Goal: Navigation & Orientation: Find specific page/section

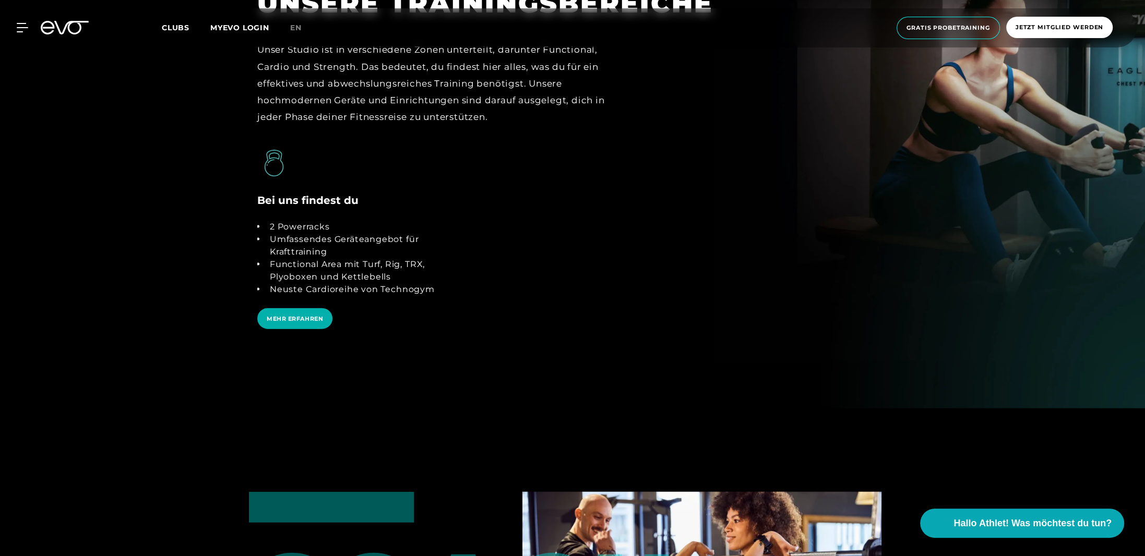
scroll to position [2140, 0]
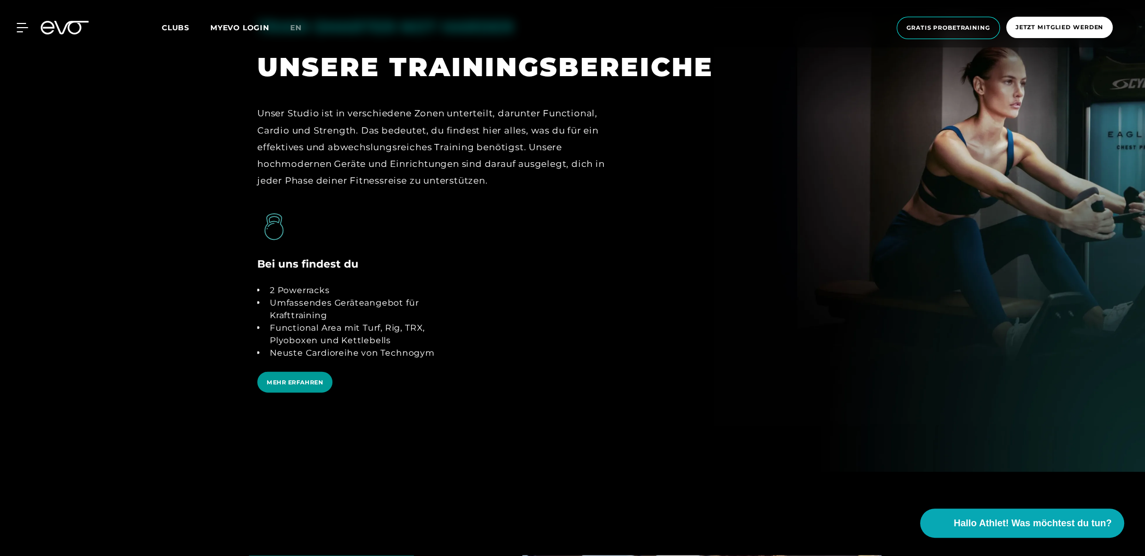
click at [274, 378] on span "MEHR ERFAHREN" at bounding box center [295, 382] width 56 height 9
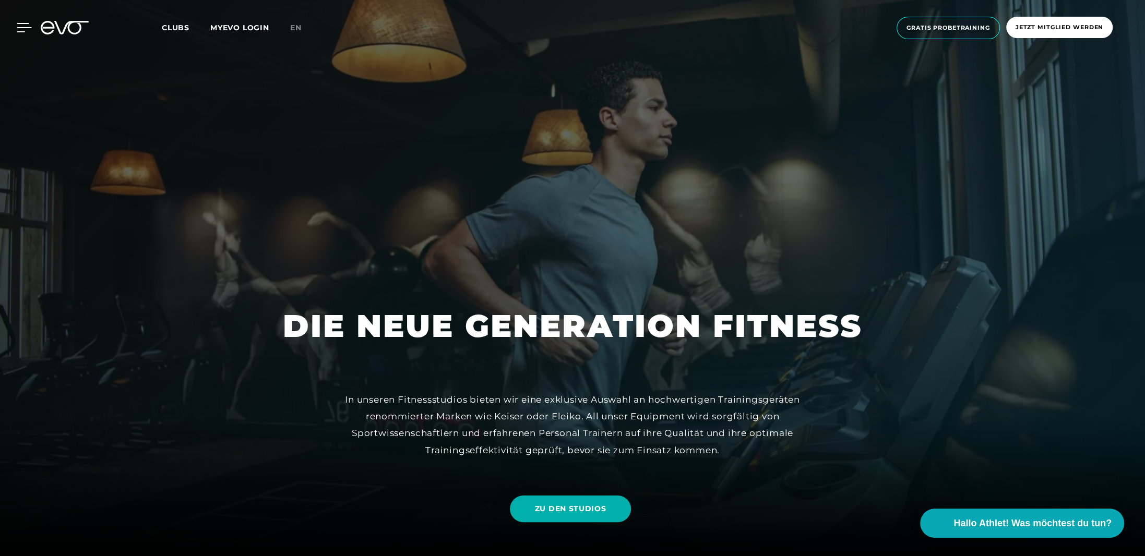
click at [27, 25] on icon at bounding box center [24, 27] width 15 height 9
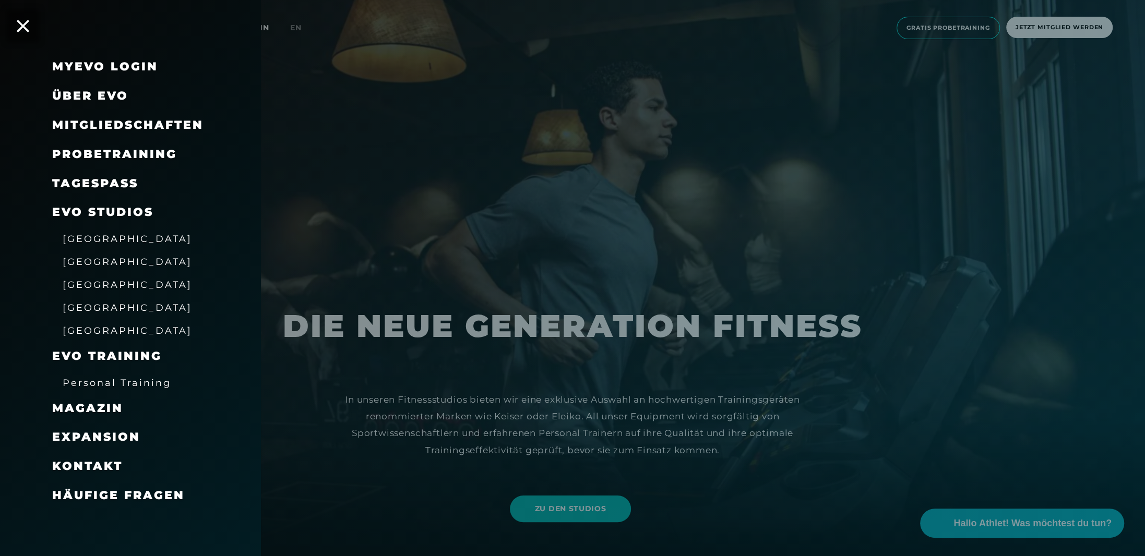
click at [27, 25] on icon at bounding box center [23, 26] width 13 height 13
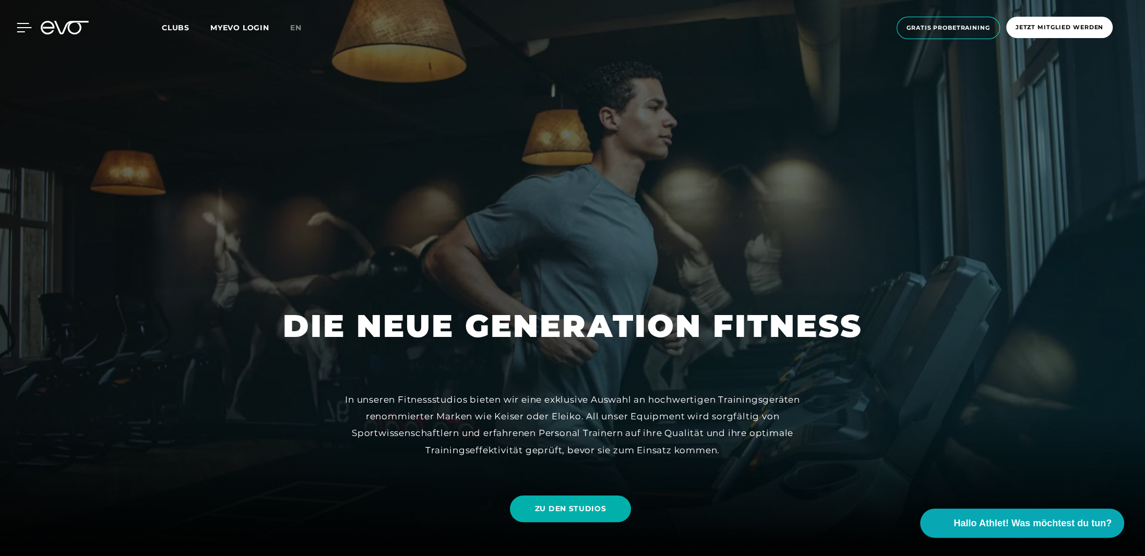
click at [23, 29] on icon at bounding box center [24, 27] width 15 height 9
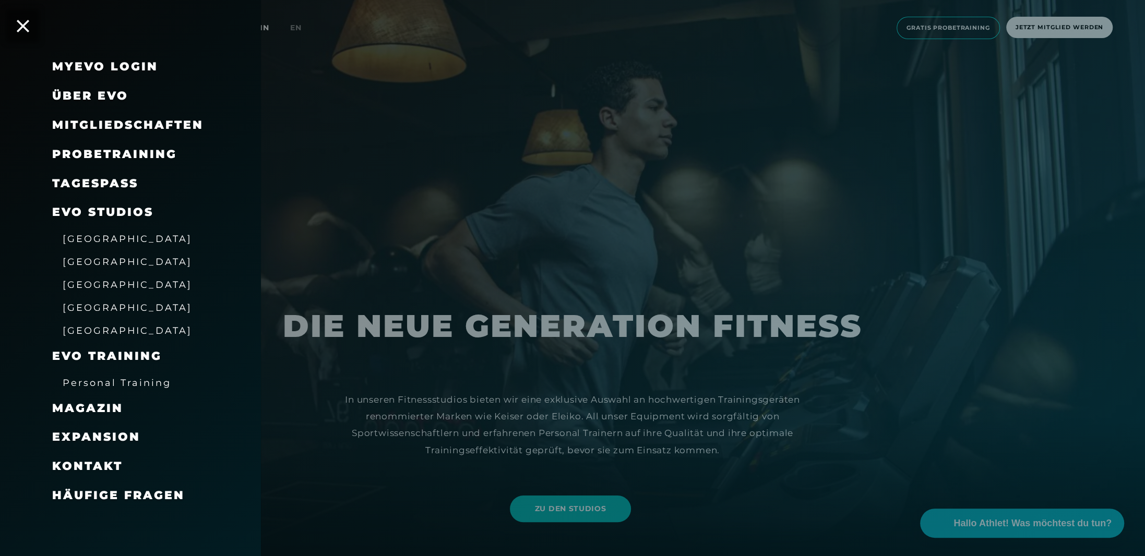
click at [85, 285] on span "[GEOGRAPHIC_DATA]" at bounding box center [127, 284] width 129 height 11
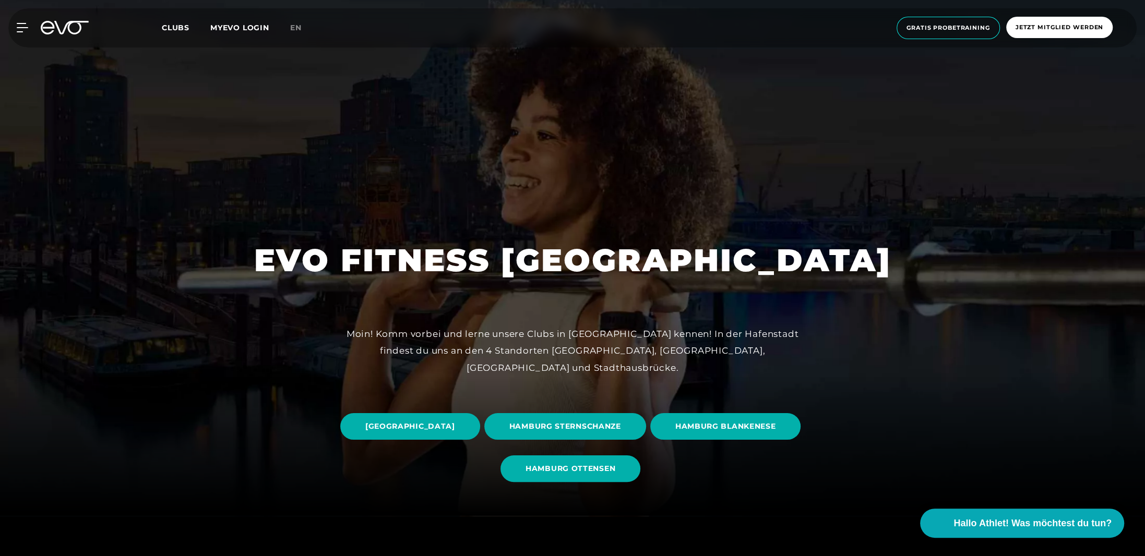
scroll to position [104, 0]
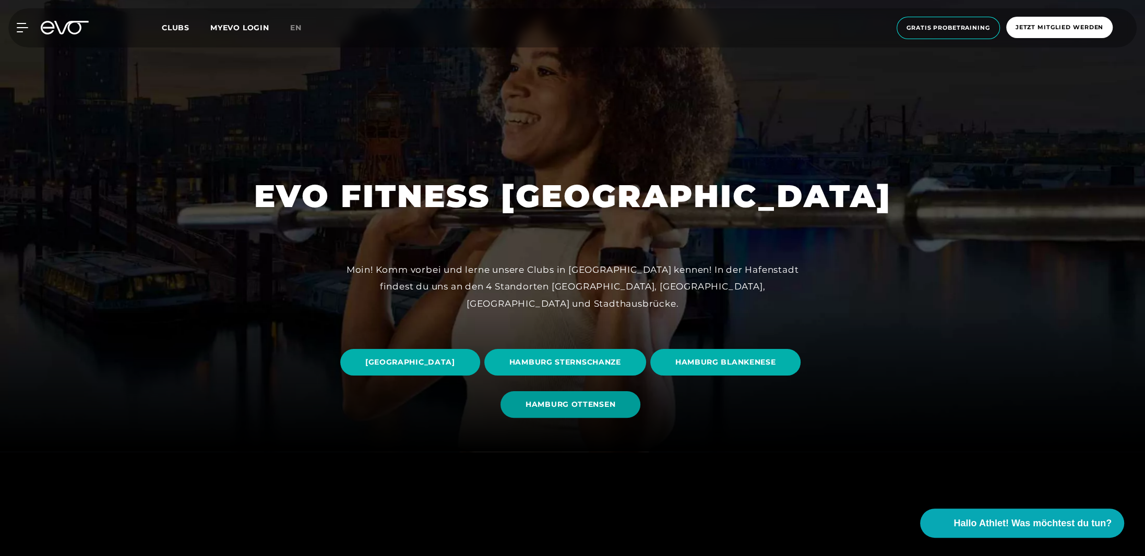
click at [615, 399] on span "HAMBURG OTTENSEN" at bounding box center [571, 404] width 90 height 11
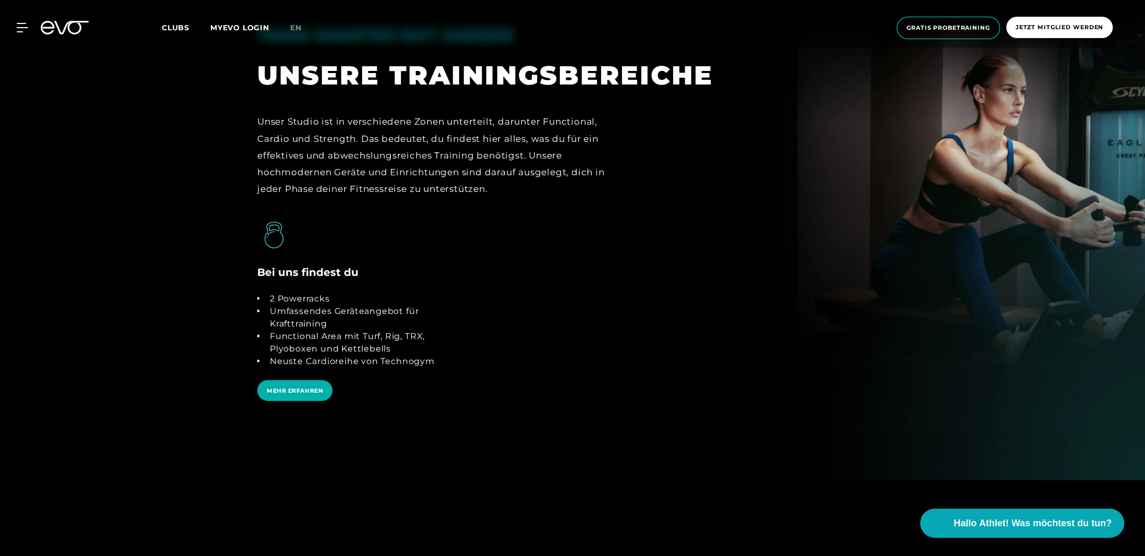
scroll to position [2140, 0]
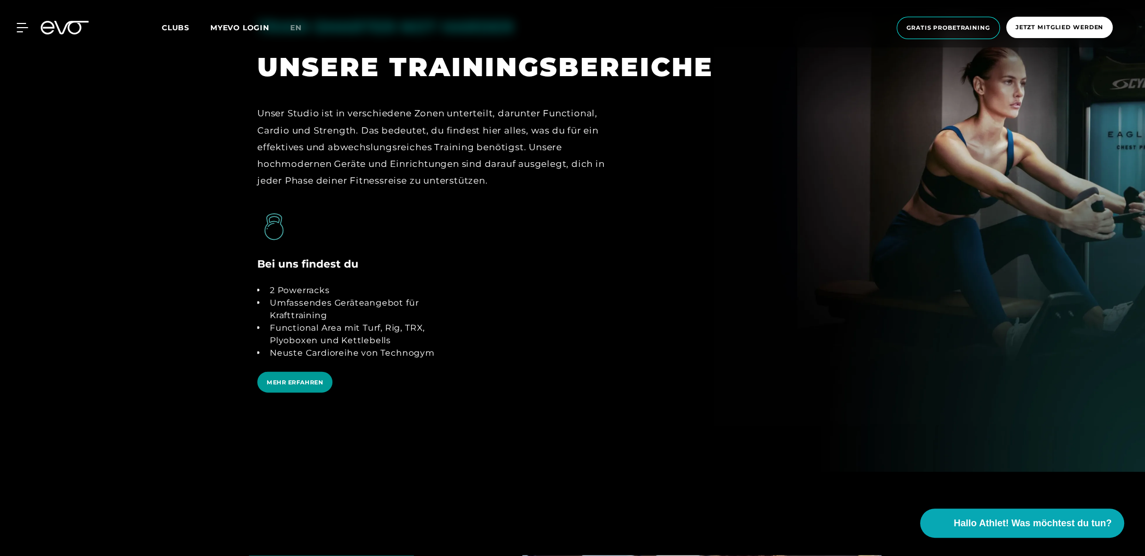
click at [299, 385] on span "MEHR ERFAHREN" at bounding box center [295, 382] width 56 height 9
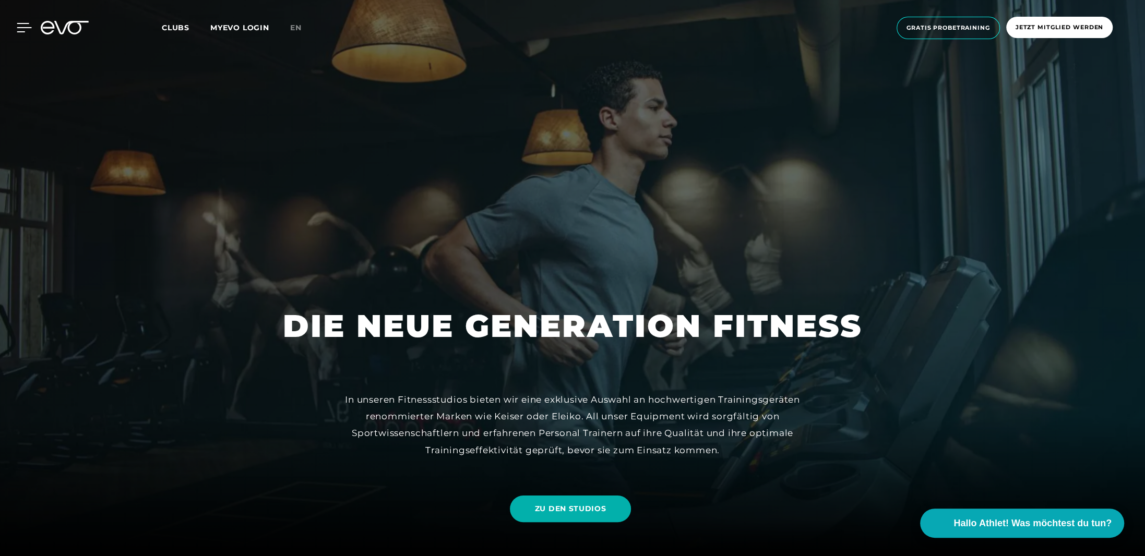
click at [21, 28] on icon at bounding box center [24, 27] width 15 height 9
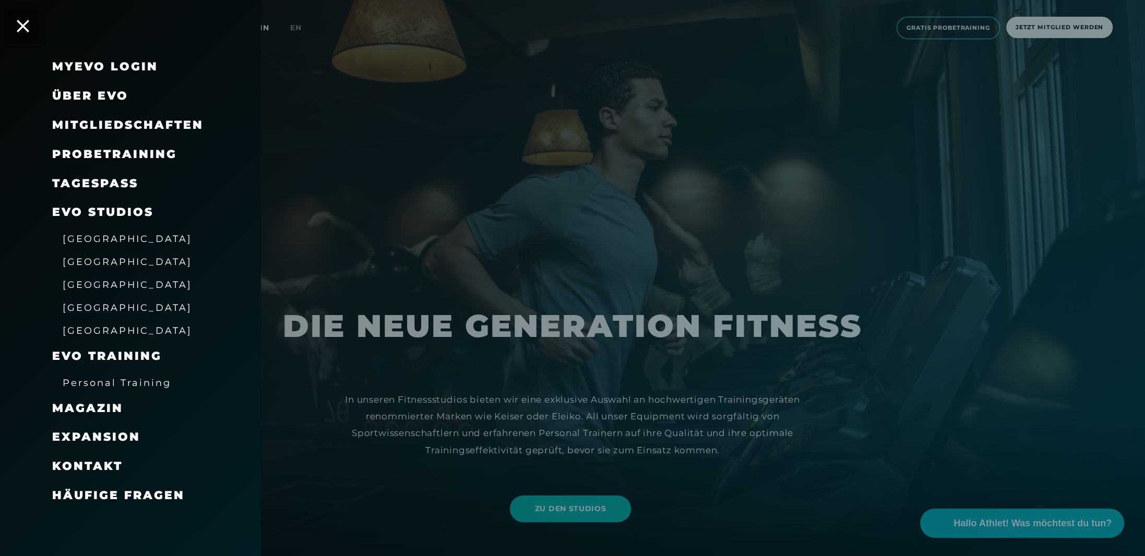
click at [87, 282] on span "[GEOGRAPHIC_DATA]" at bounding box center [127, 284] width 129 height 11
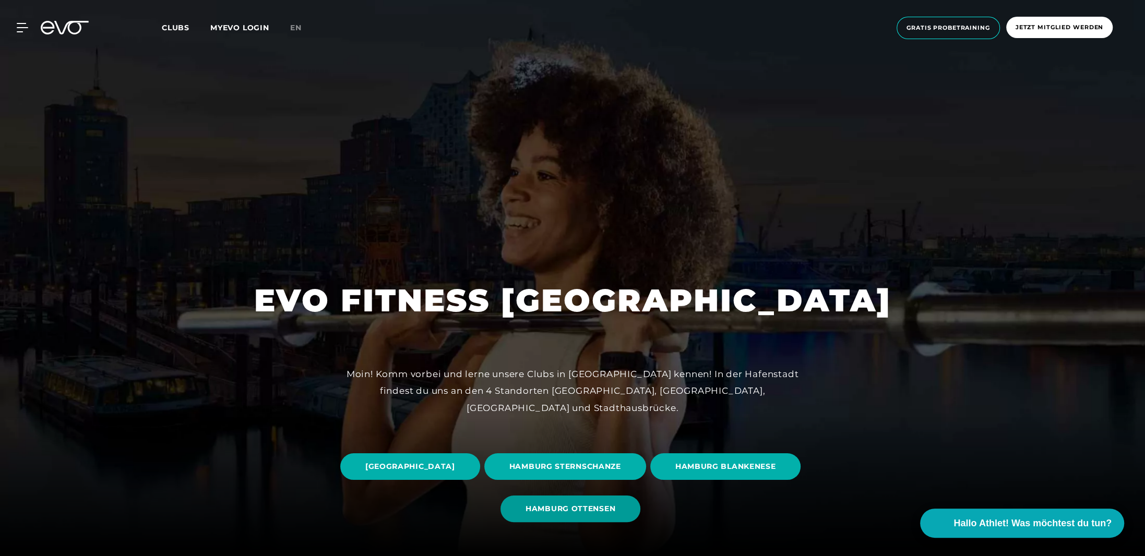
click at [615, 514] on span "HAMBURG OTTENSEN" at bounding box center [571, 509] width 90 height 11
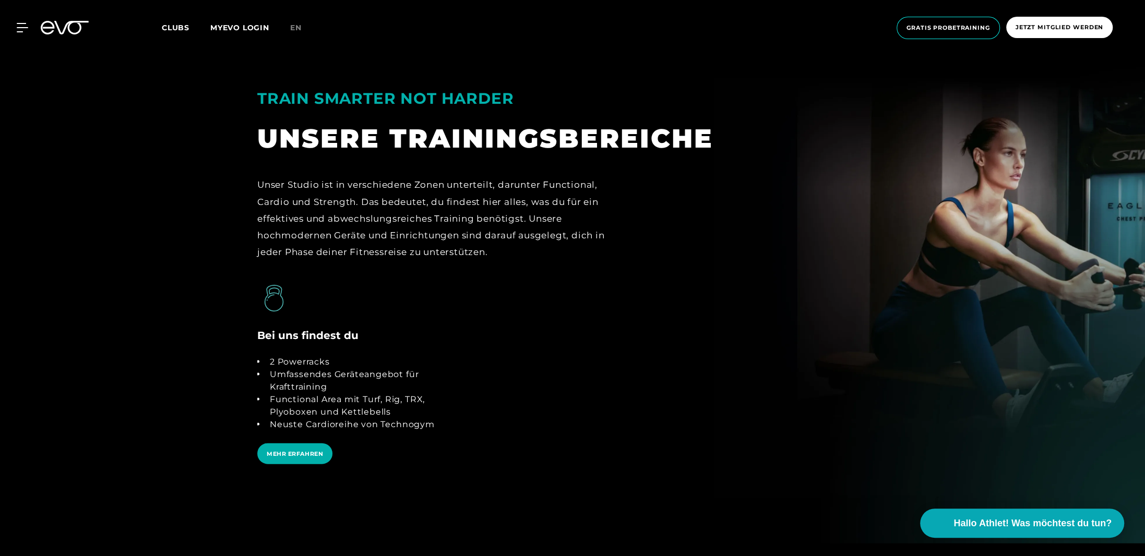
scroll to position [2087, 0]
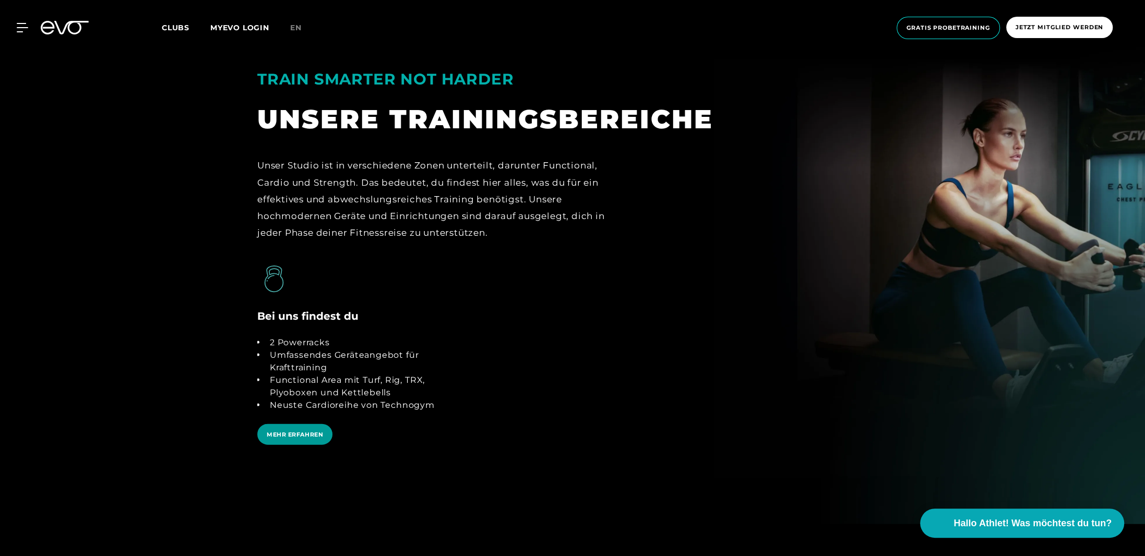
click at [316, 441] on span "MEHR ERFAHREN" at bounding box center [294, 434] width 75 height 21
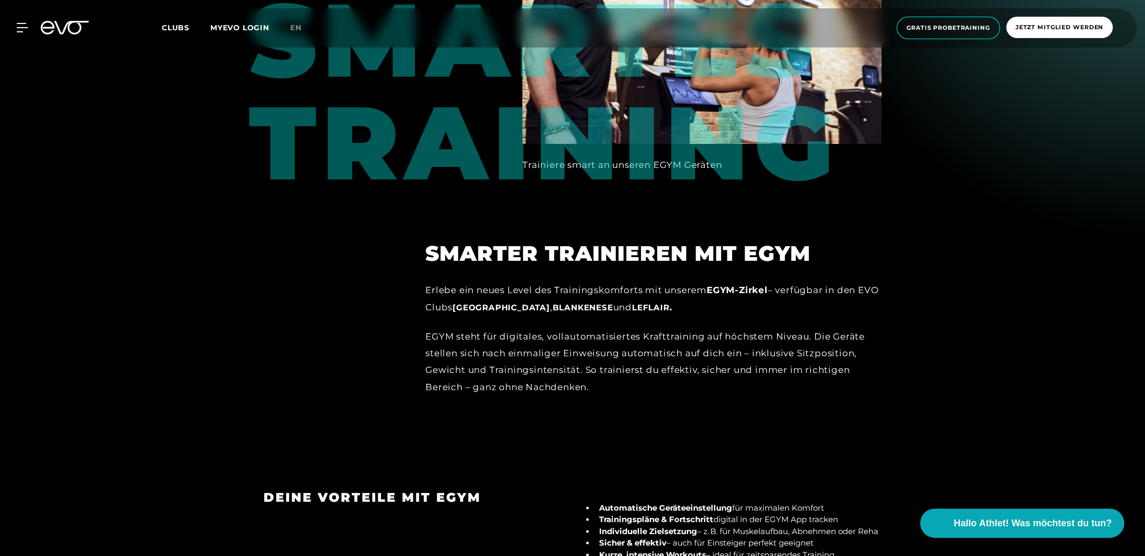
scroll to position [1148, 0]
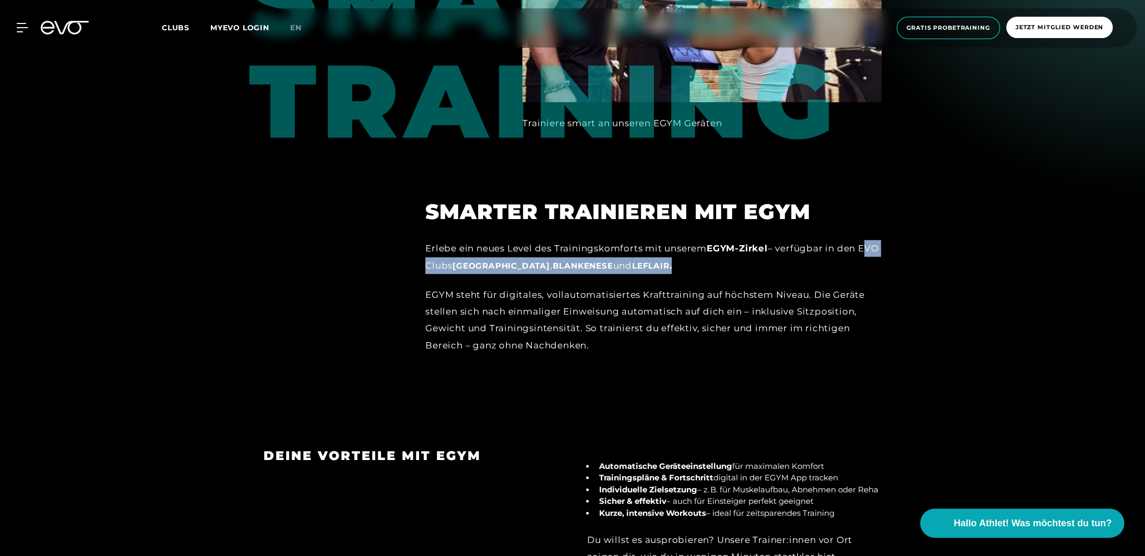
drag, startPoint x: 677, startPoint y: 228, endPoint x: 413, endPoint y: 231, distance: 263.6
click at [413, 231] on div "Smarter trainieren mit EGYM Erlebe ein neues Level des Trainingskomforts mit un…" at bounding box center [653, 262] width 485 height 209
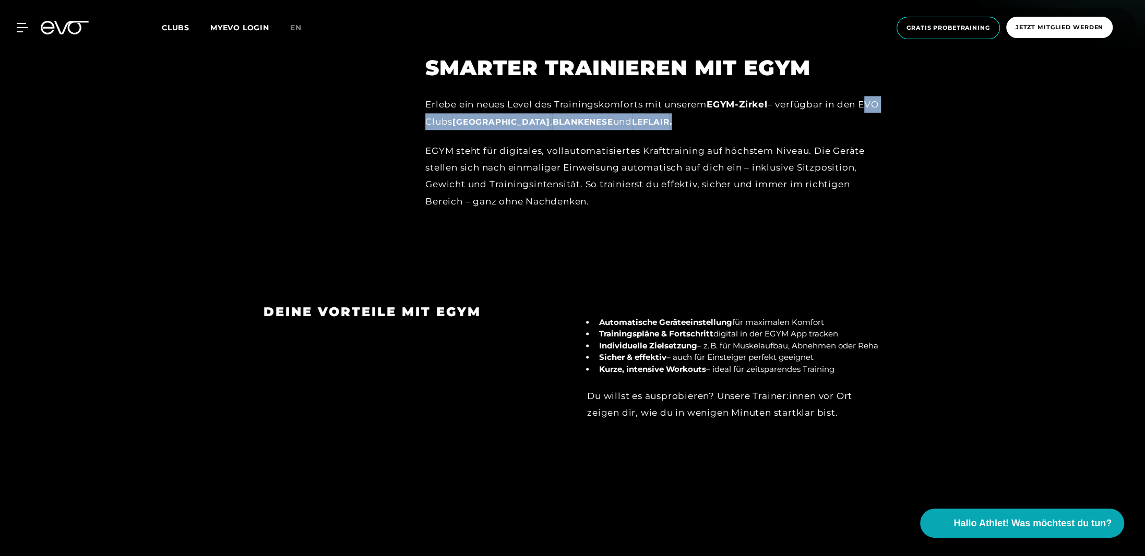
scroll to position [1200, 0]
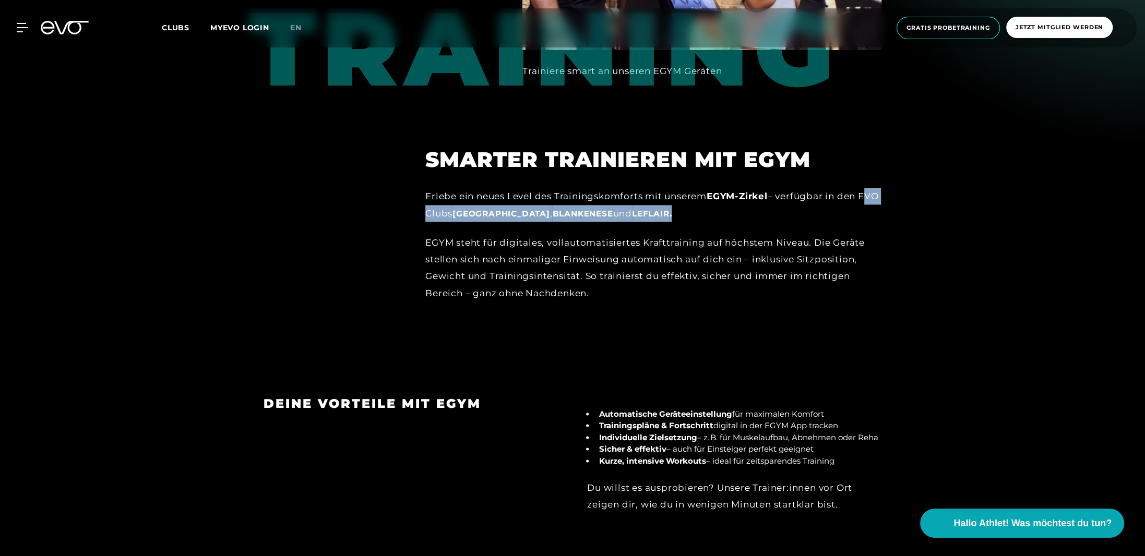
click at [560, 209] on span "Blankenese" at bounding box center [582, 214] width 61 height 10
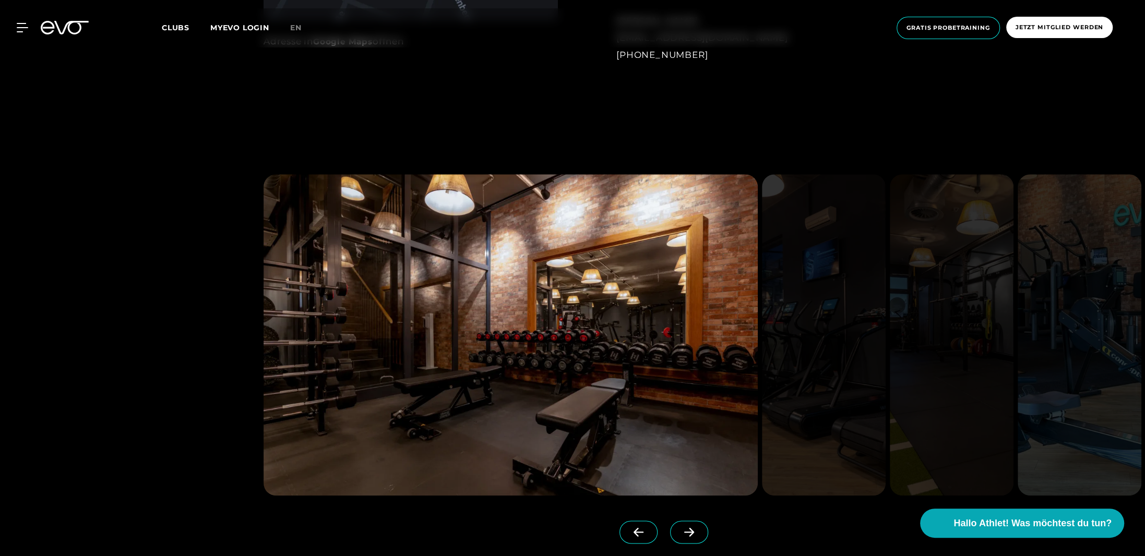
scroll to position [1044, 0]
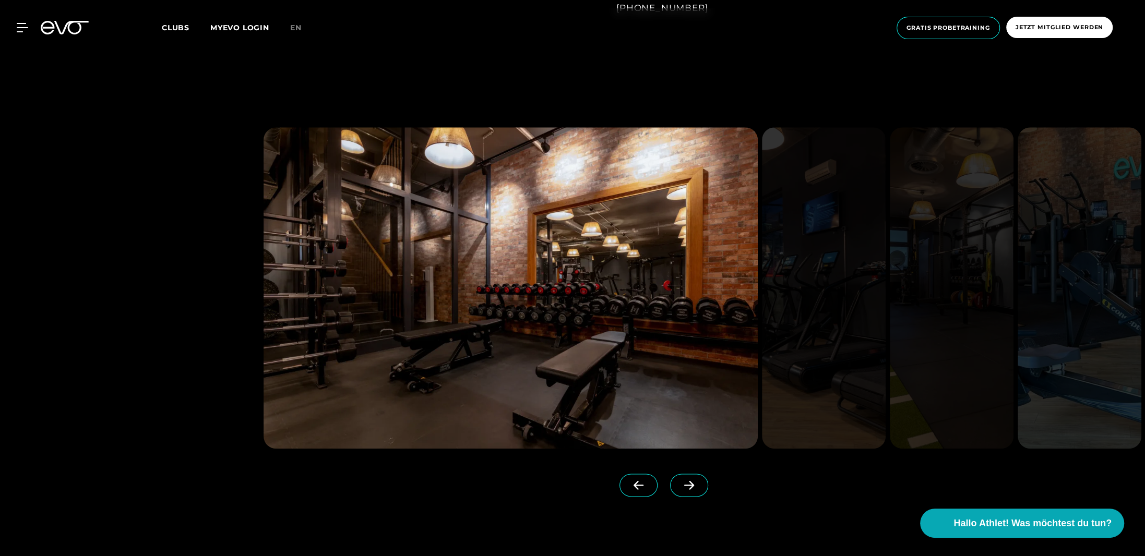
click at [680, 486] on icon at bounding box center [689, 485] width 18 height 9
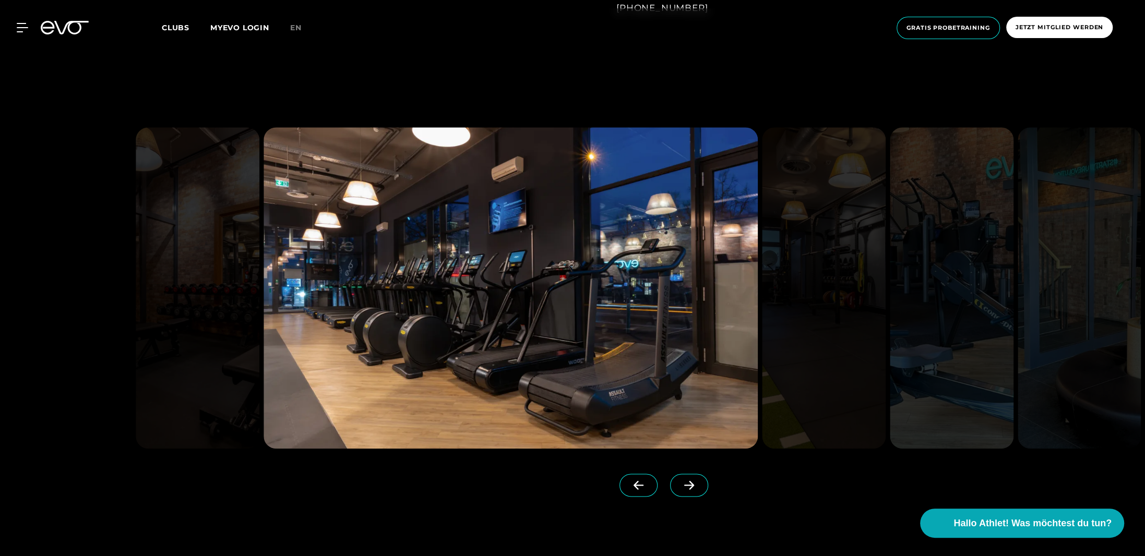
click at [680, 489] on icon at bounding box center [689, 485] width 18 height 9
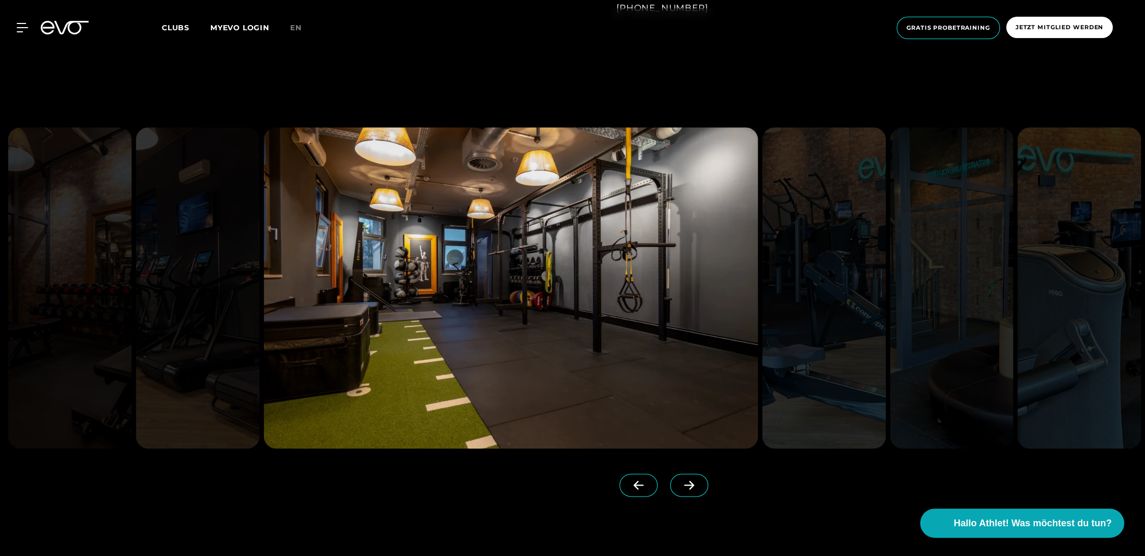
click at [680, 489] on icon at bounding box center [689, 485] width 18 height 9
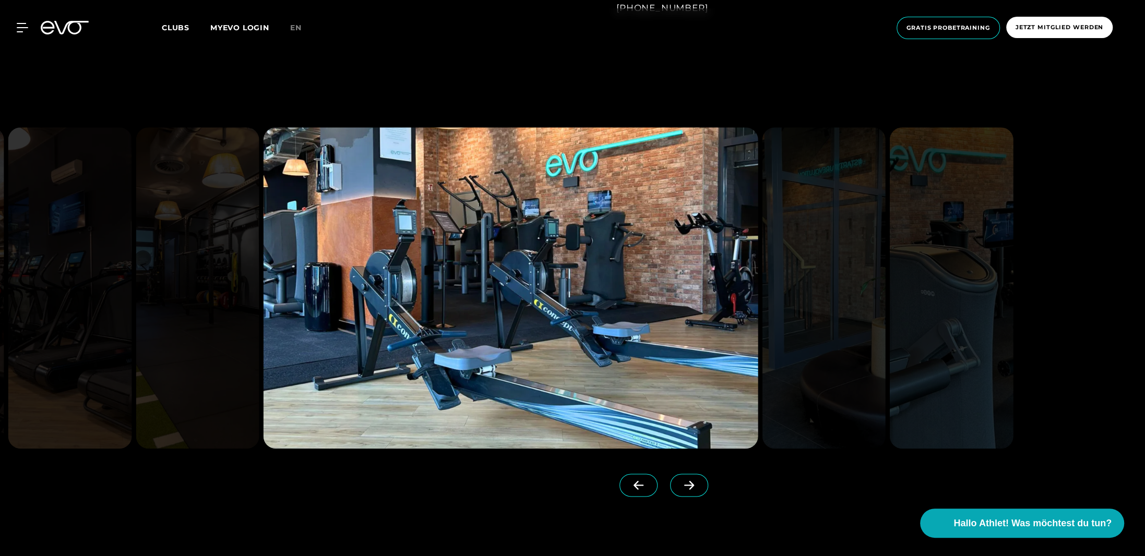
click at [680, 489] on icon at bounding box center [689, 485] width 18 height 9
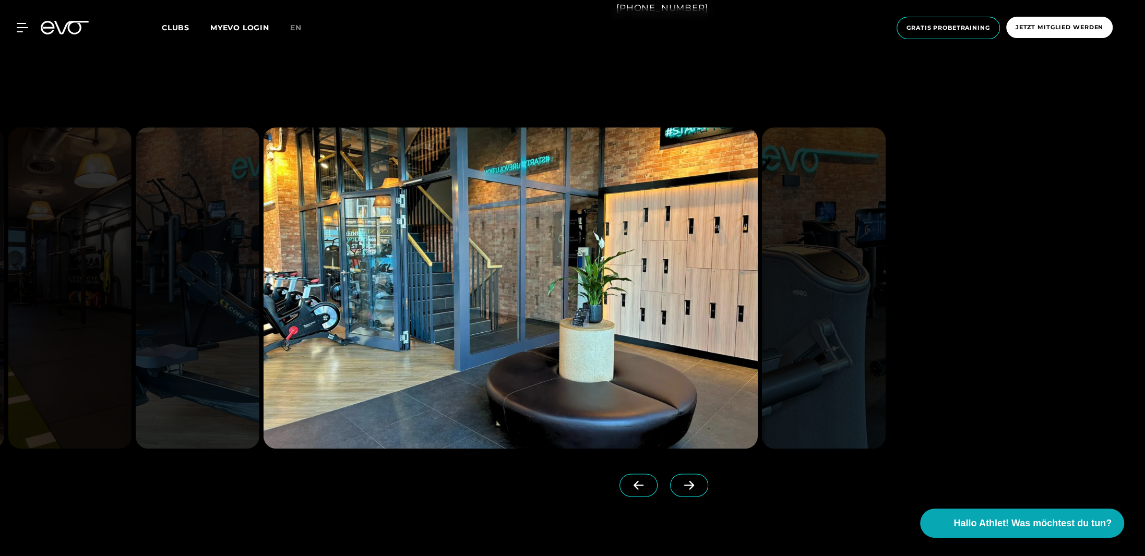
click at [680, 489] on icon at bounding box center [689, 485] width 18 height 9
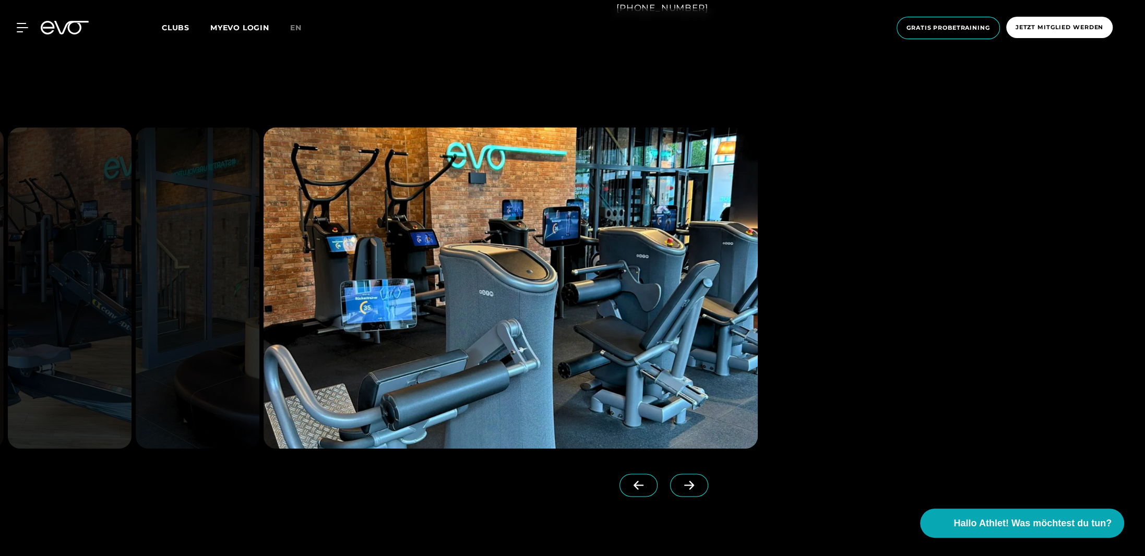
click at [680, 489] on icon at bounding box center [689, 485] width 18 height 9
